Goal: Browse casually: Explore the website without a specific task or goal

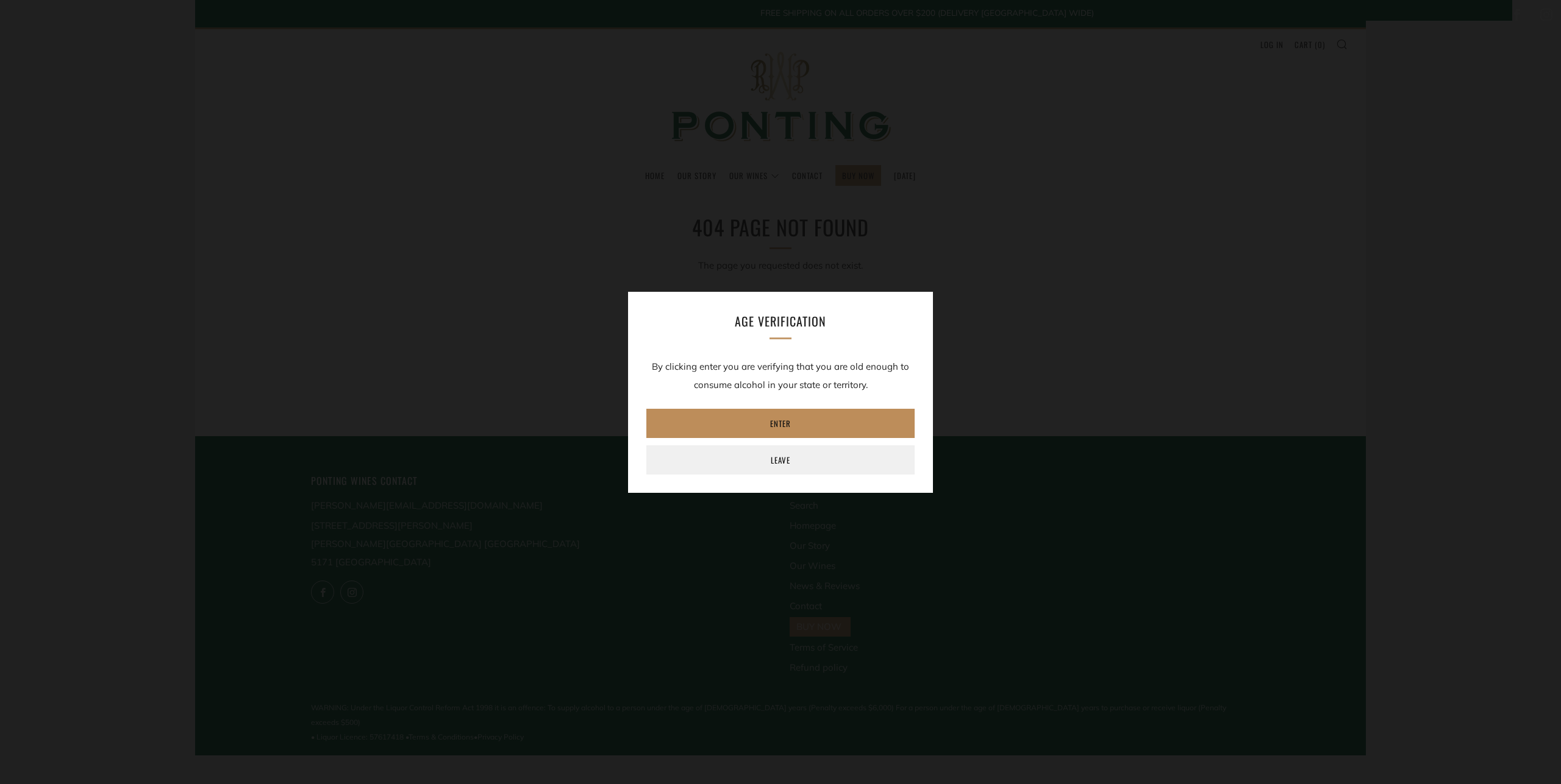
click at [790, 419] on link "Enter" at bounding box center [780, 424] width 268 height 29
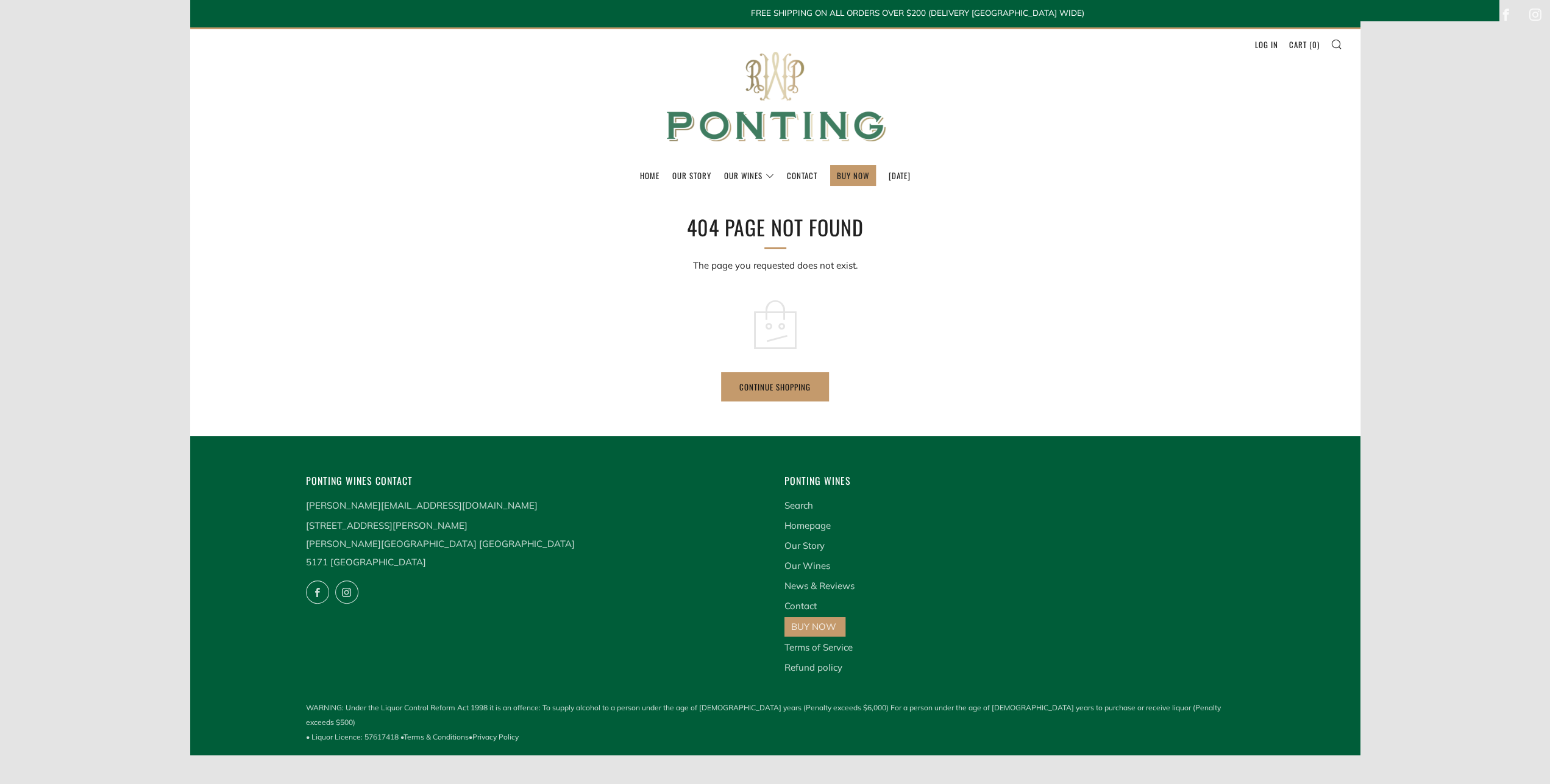
click at [784, 113] on img at bounding box center [775, 97] width 243 height 136
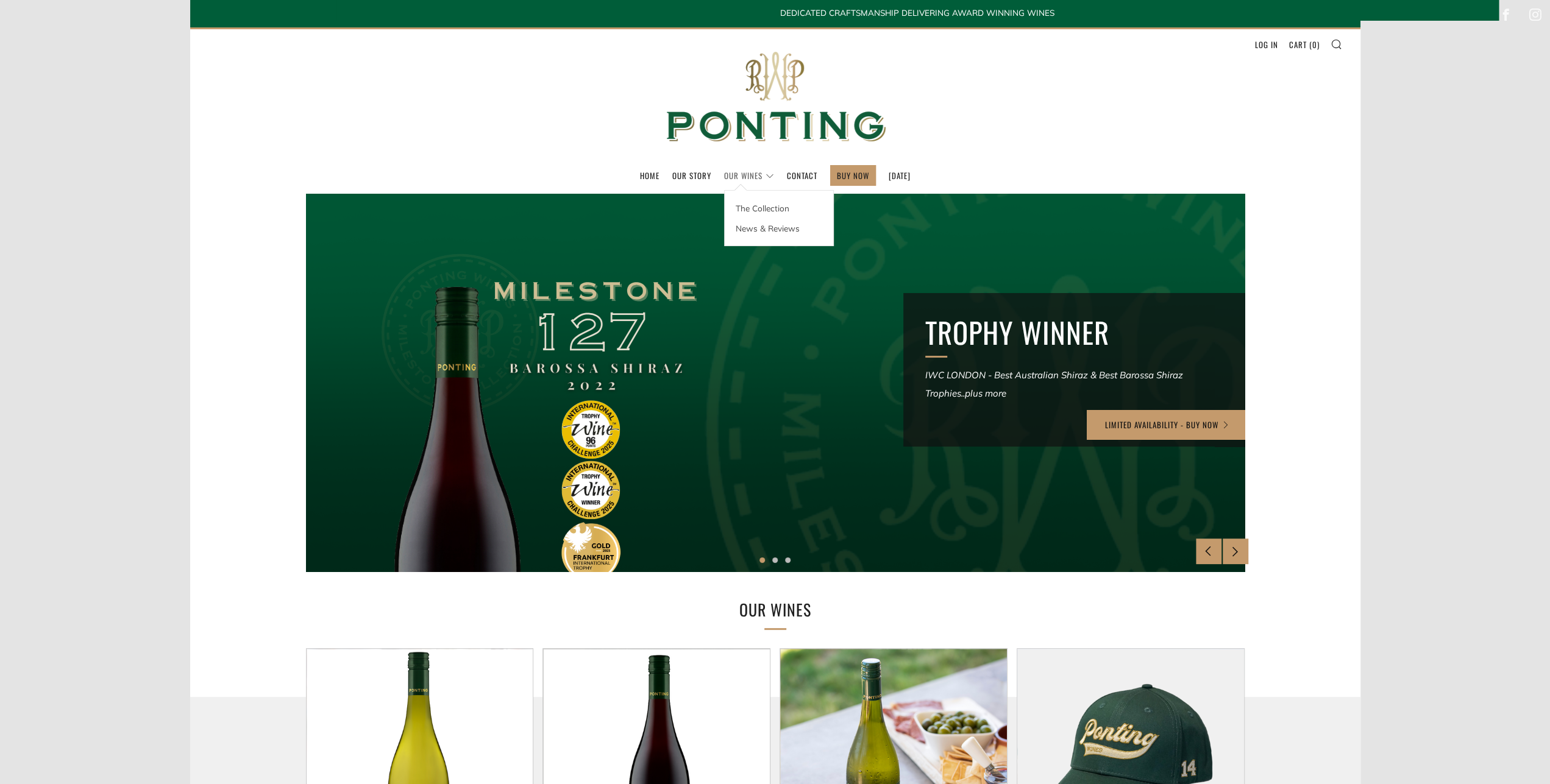
click at [754, 171] on link "Our Wines" at bounding box center [748, 175] width 50 height 20
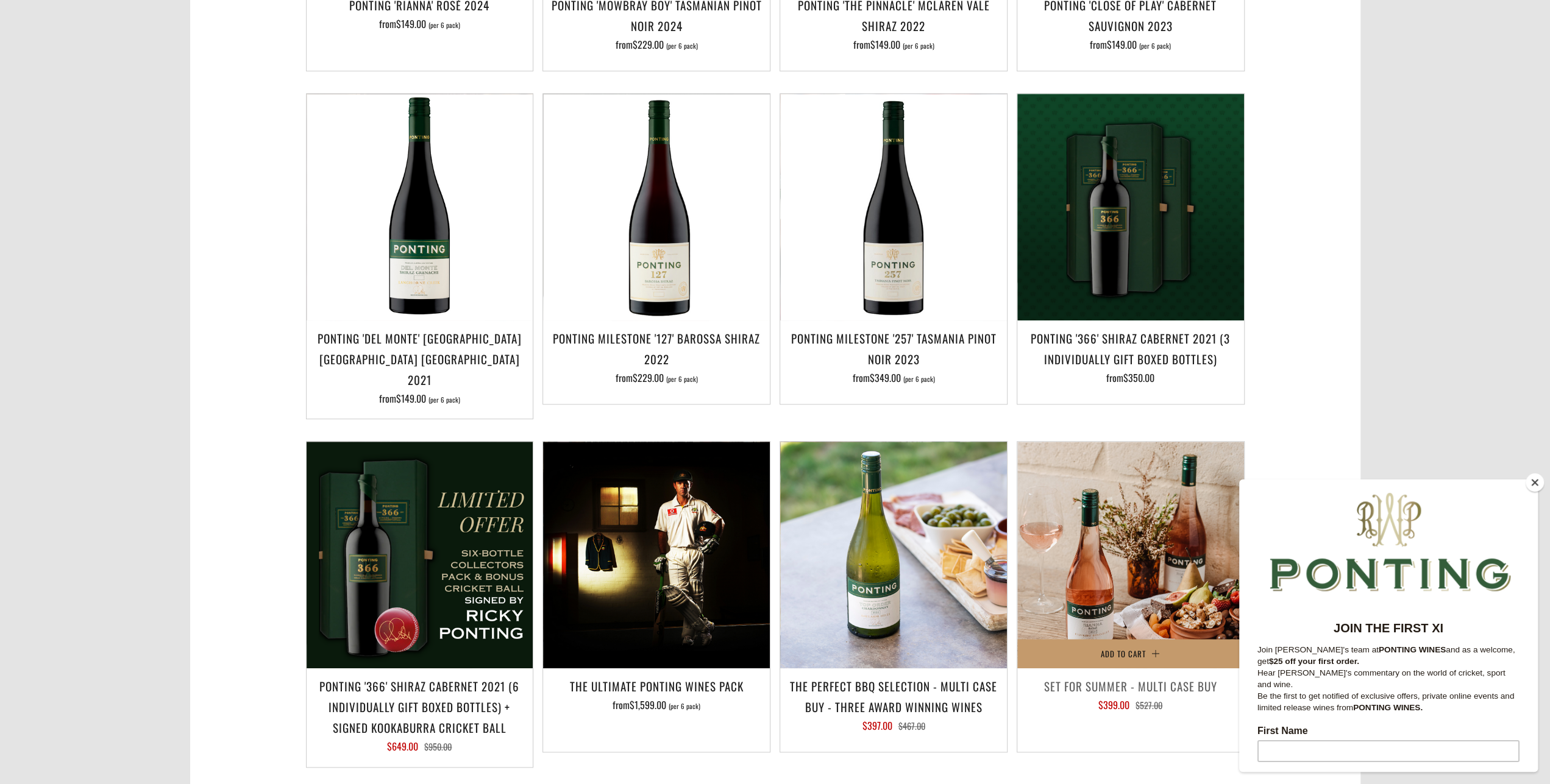
scroll to position [1204, 0]
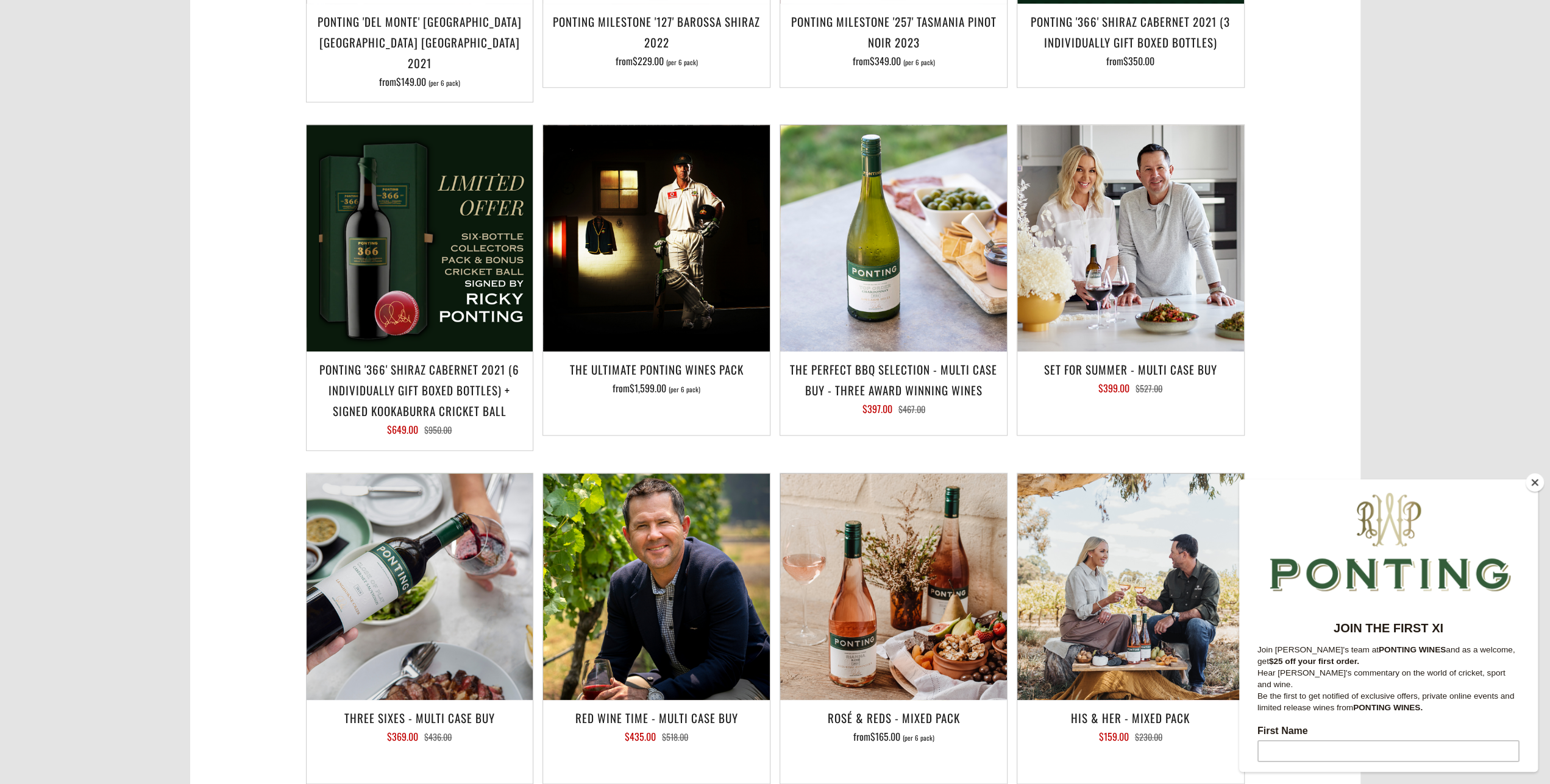
click at [1541, 487] on button "Close" at bounding box center [1534, 482] width 18 height 18
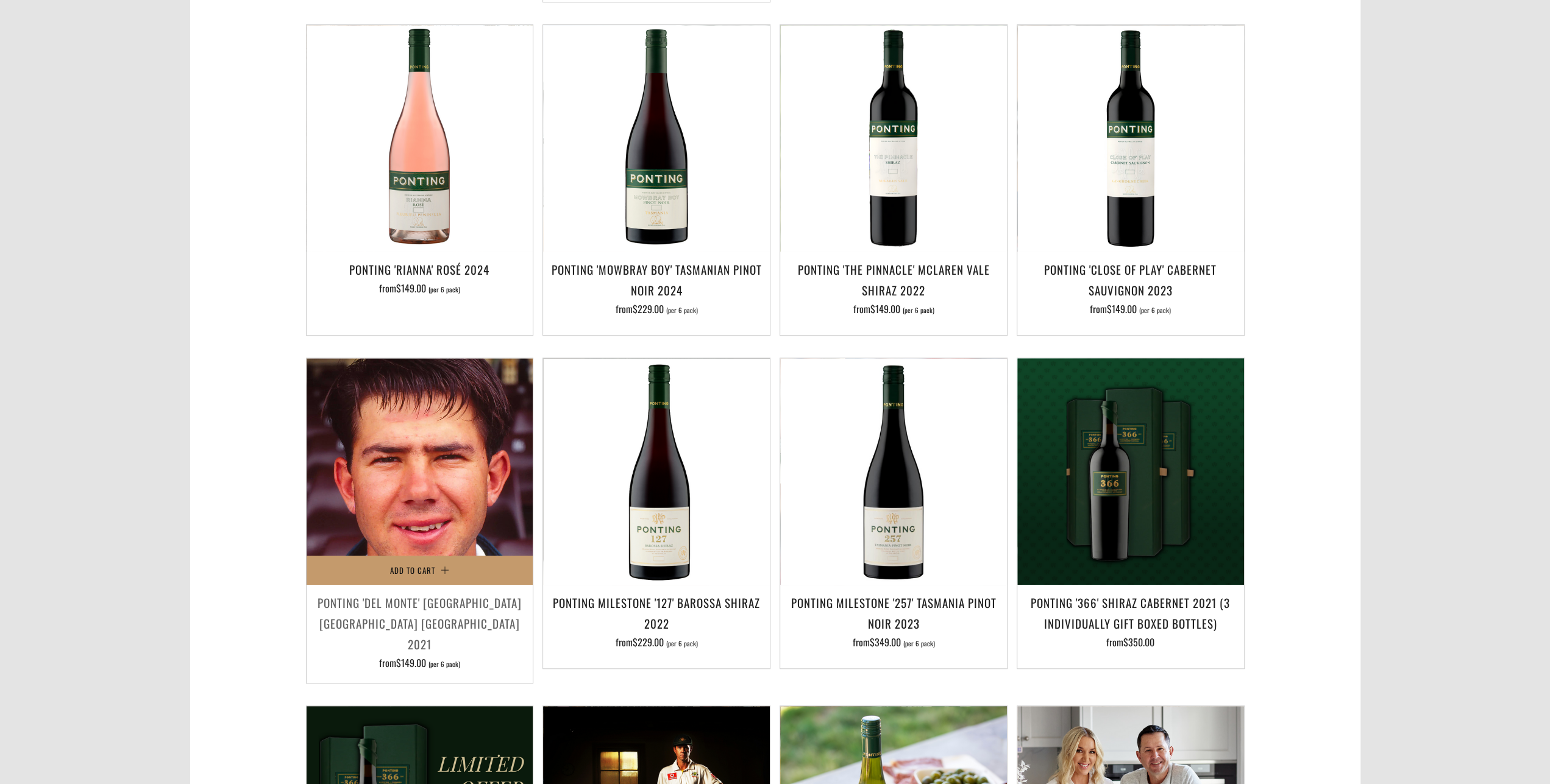
scroll to position [0, 0]
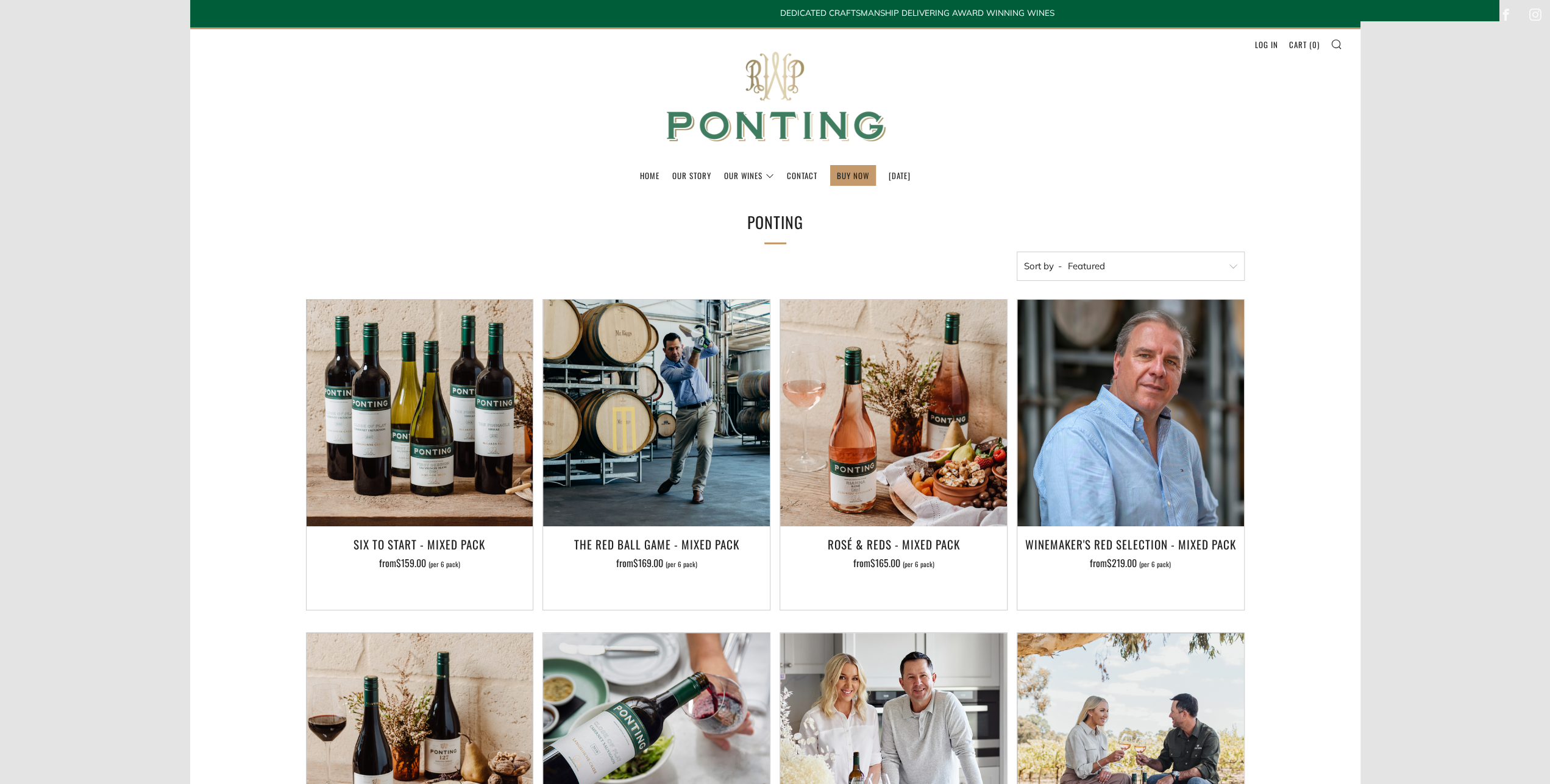
click at [764, 118] on img at bounding box center [775, 97] width 243 height 136
